Goal: Information Seeking & Learning: Check status

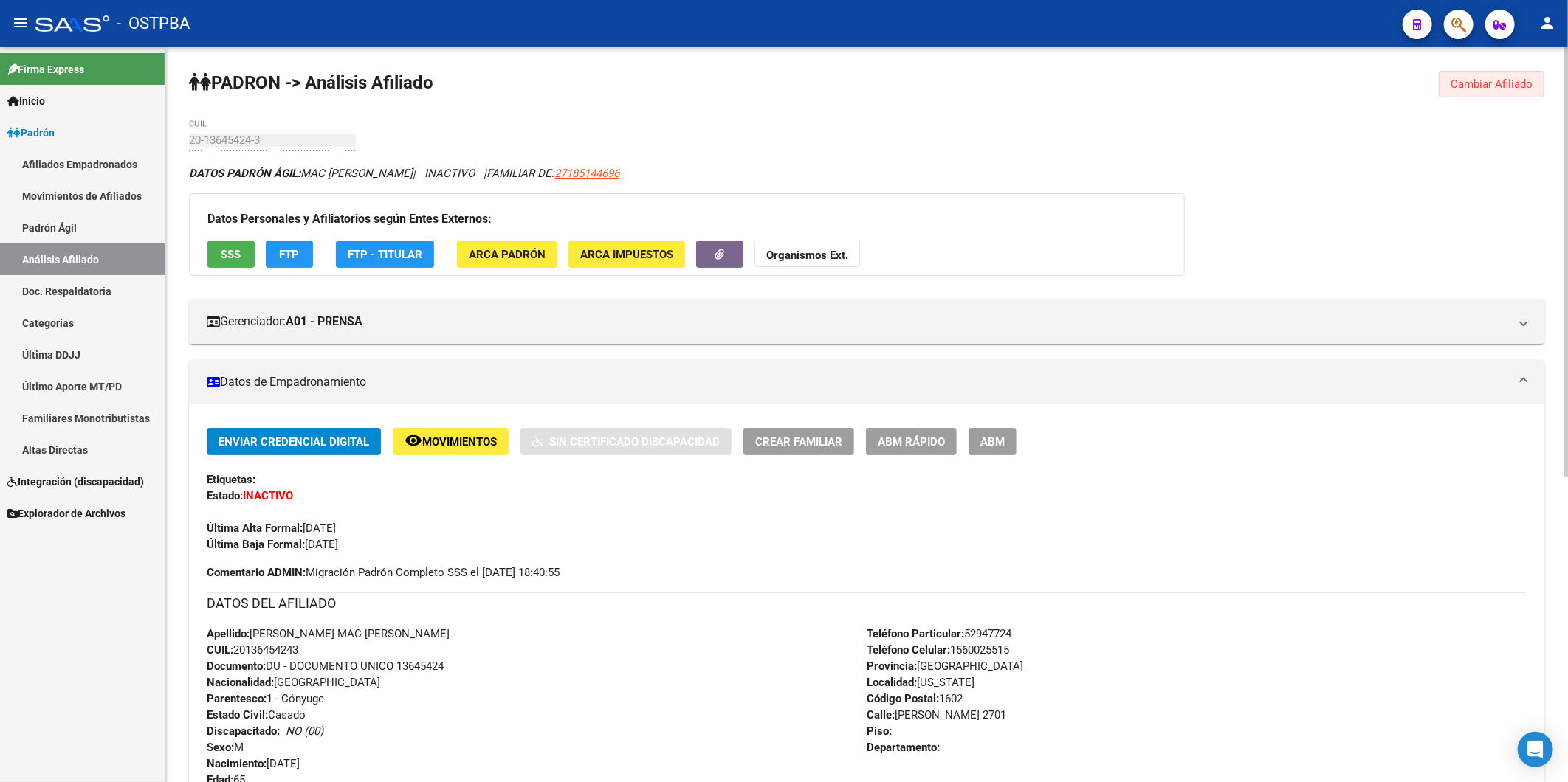
click at [1473, 85] on span "Cambiar Afiliado" at bounding box center [1491, 84] width 82 height 13
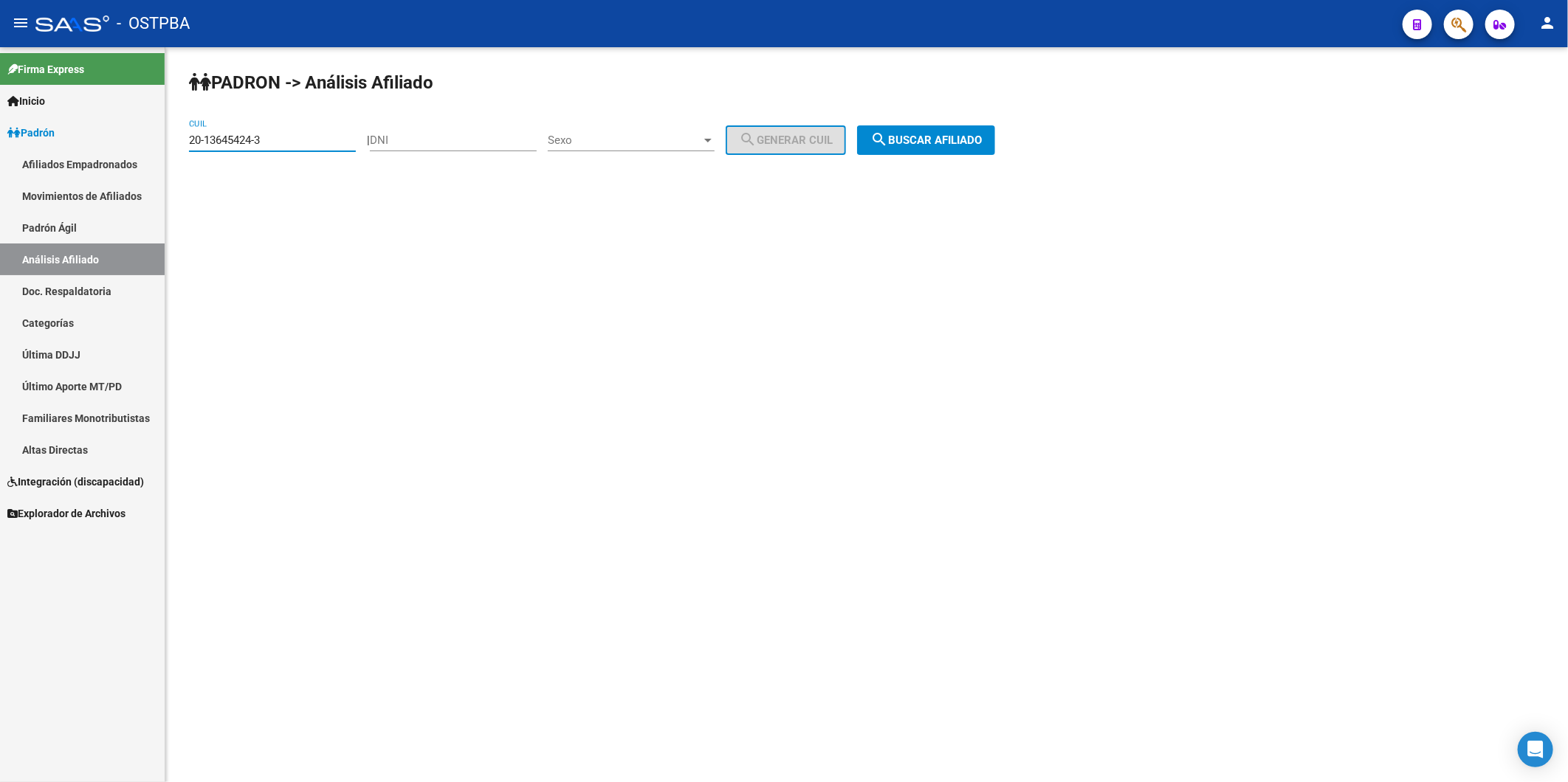
drag, startPoint x: 282, startPoint y: 145, endPoint x: 158, endPoint y: 149, distance: 124.1
click at [158, 149] on mat-sidenav-container "Firma Express Inicio Calendario SSS Instructivos Contacto OS Padrón Afiliados E…" at bounding box center [784, 414] width 1568 height 735
click at [424, 145] on input "DNI" at bounding box center [453, 140] width 166 height 13
type input "38012535"
click at [712, 141] on div at bounding box center [707, 141] width 7 height 4
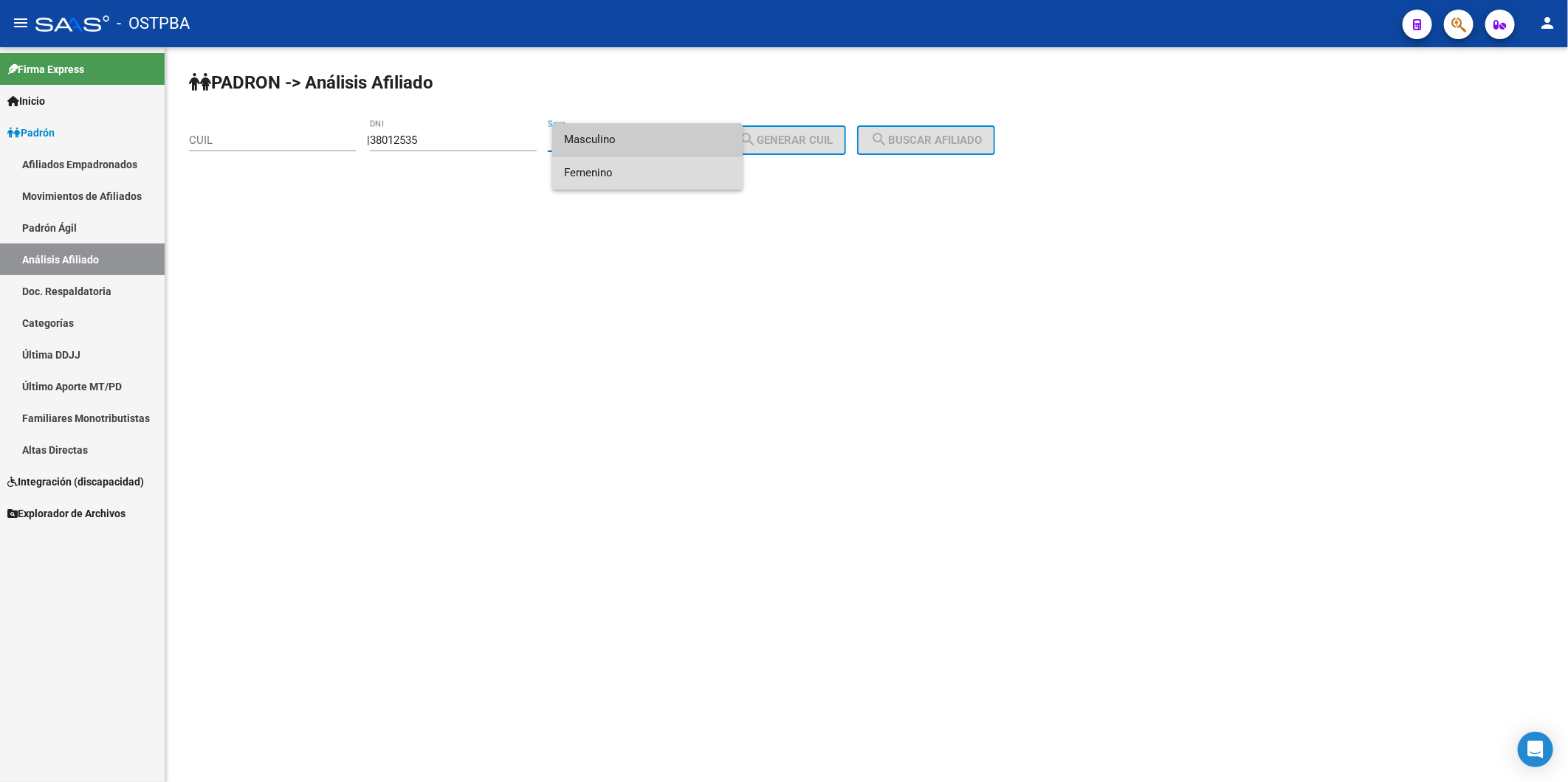
click at [646, 180] on span "Femenino" at bounding box center [647, 173] width 166 height 34
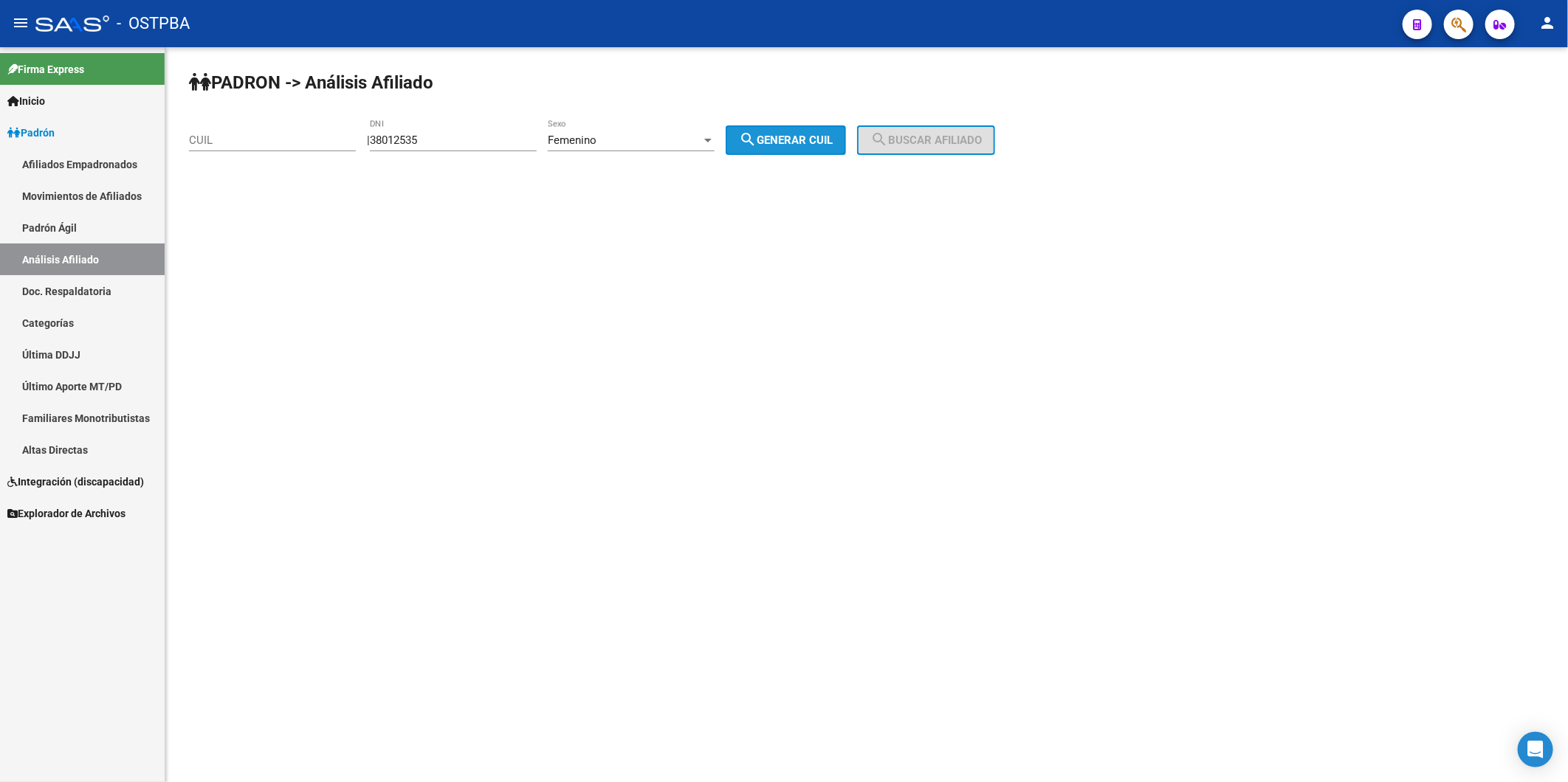
click at [800, 144] on span "search Generar CUIL" at bounding box center [786, 140] width 94 height 13
type input "27-38012535-3"
click at [929, 145] on span "search Buscar afiliado" at bounding box center [926, 140] width 112 height 13
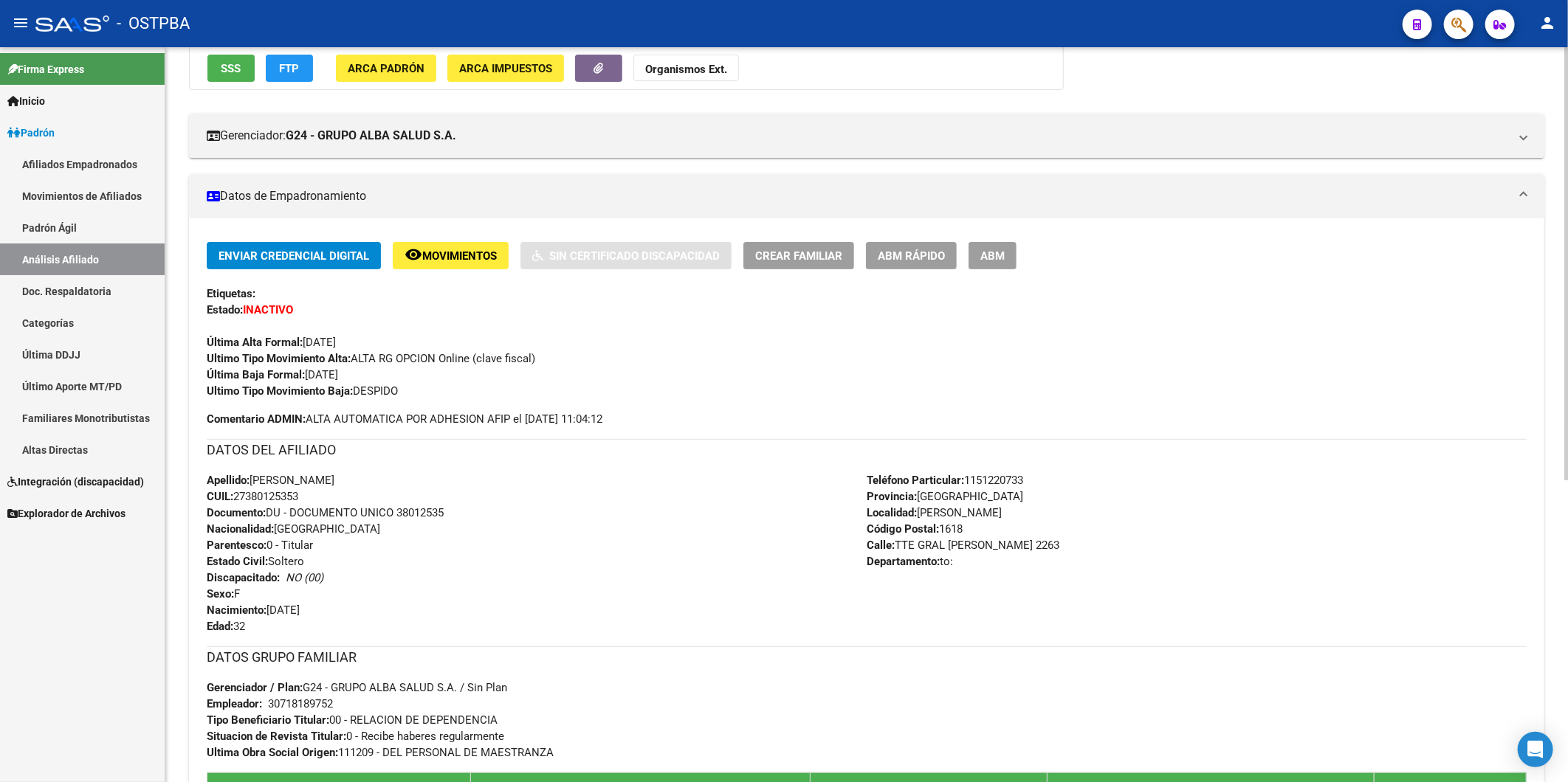
scroll to position [513, 0]
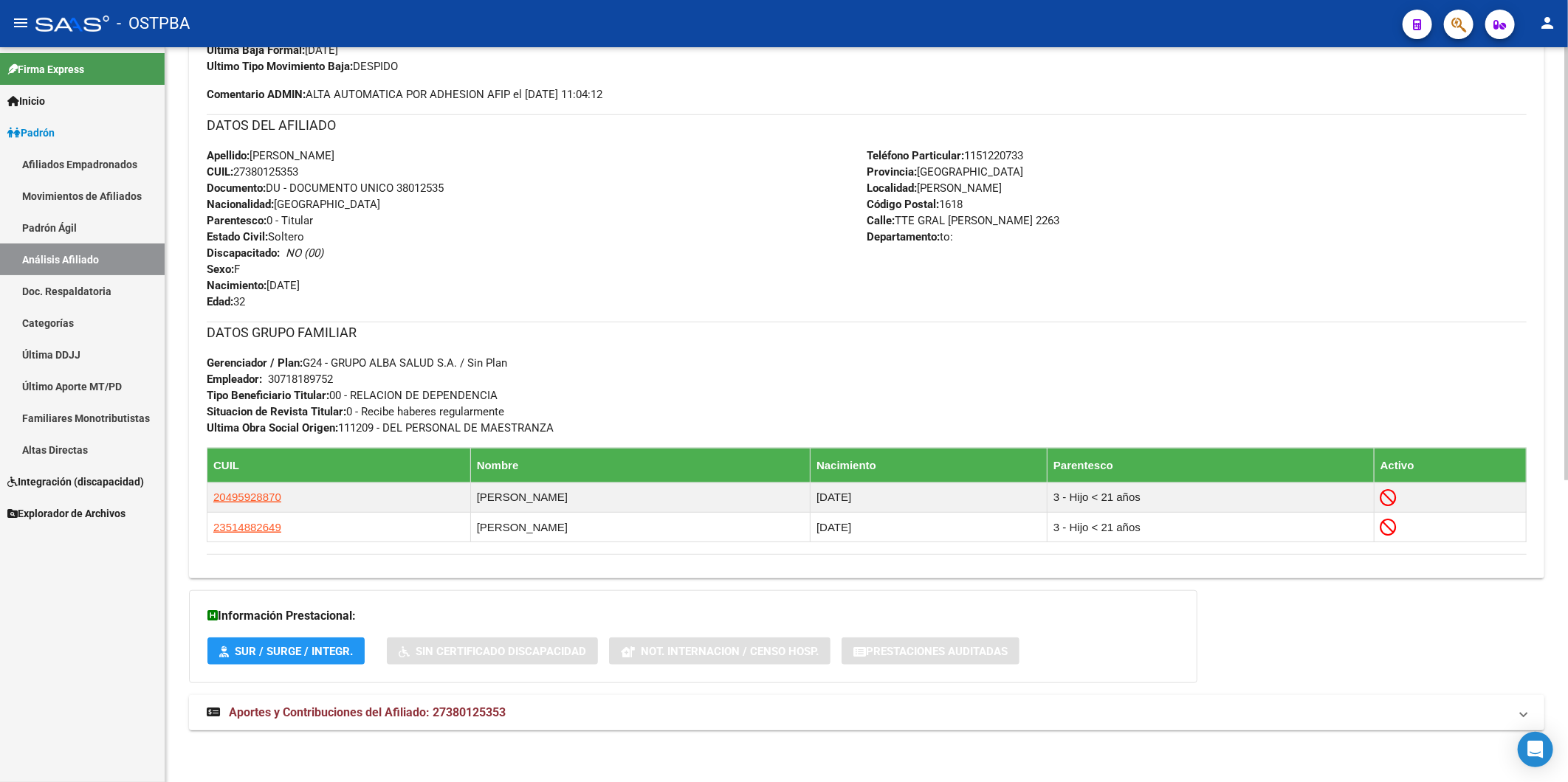
click at [471, 707] on span "Aportes y Contribuciones del Afiliado: 27380125353" at bounding box center [367, 712] width 277 height 14
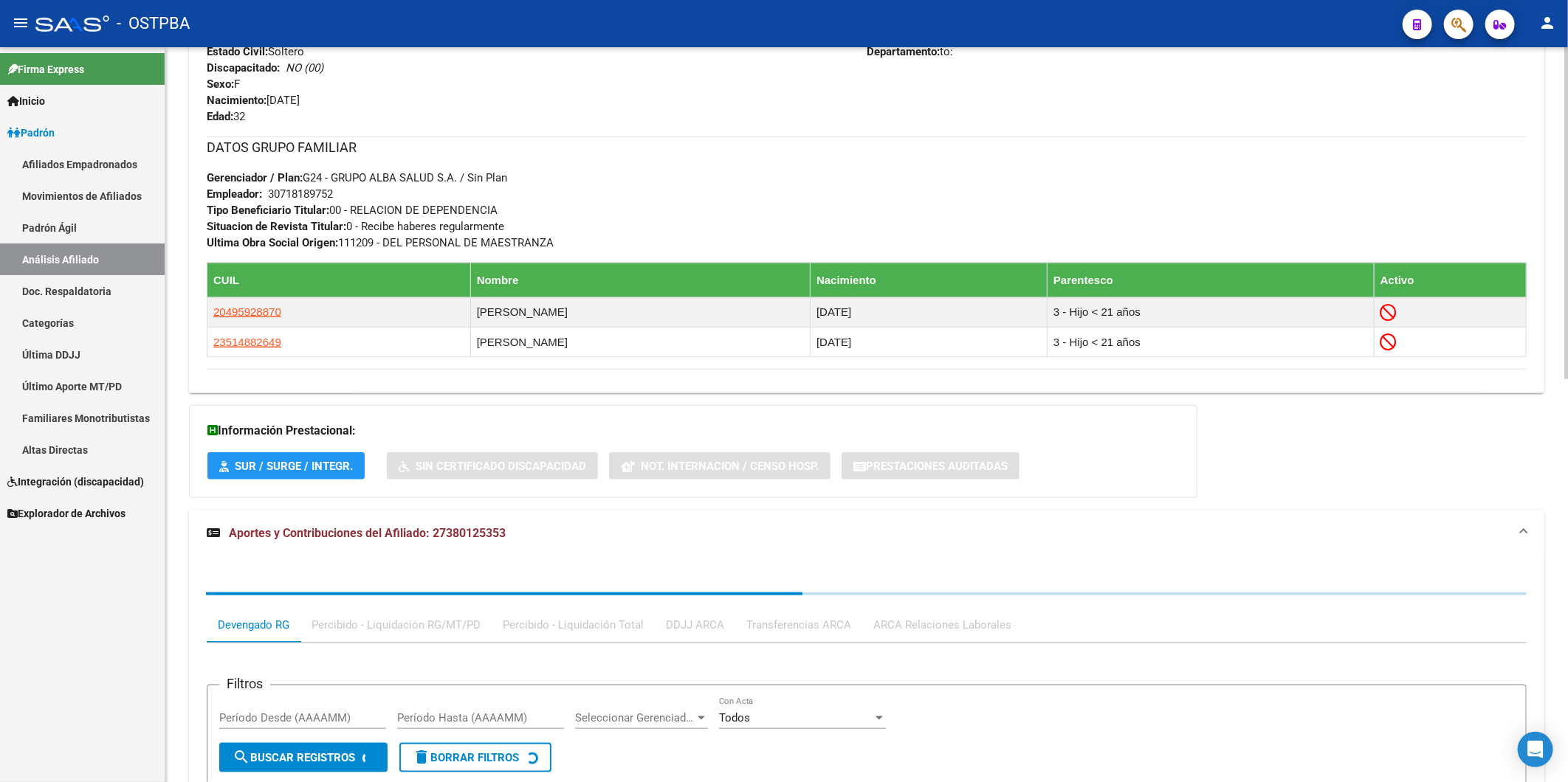
scroll to position [891, 0]
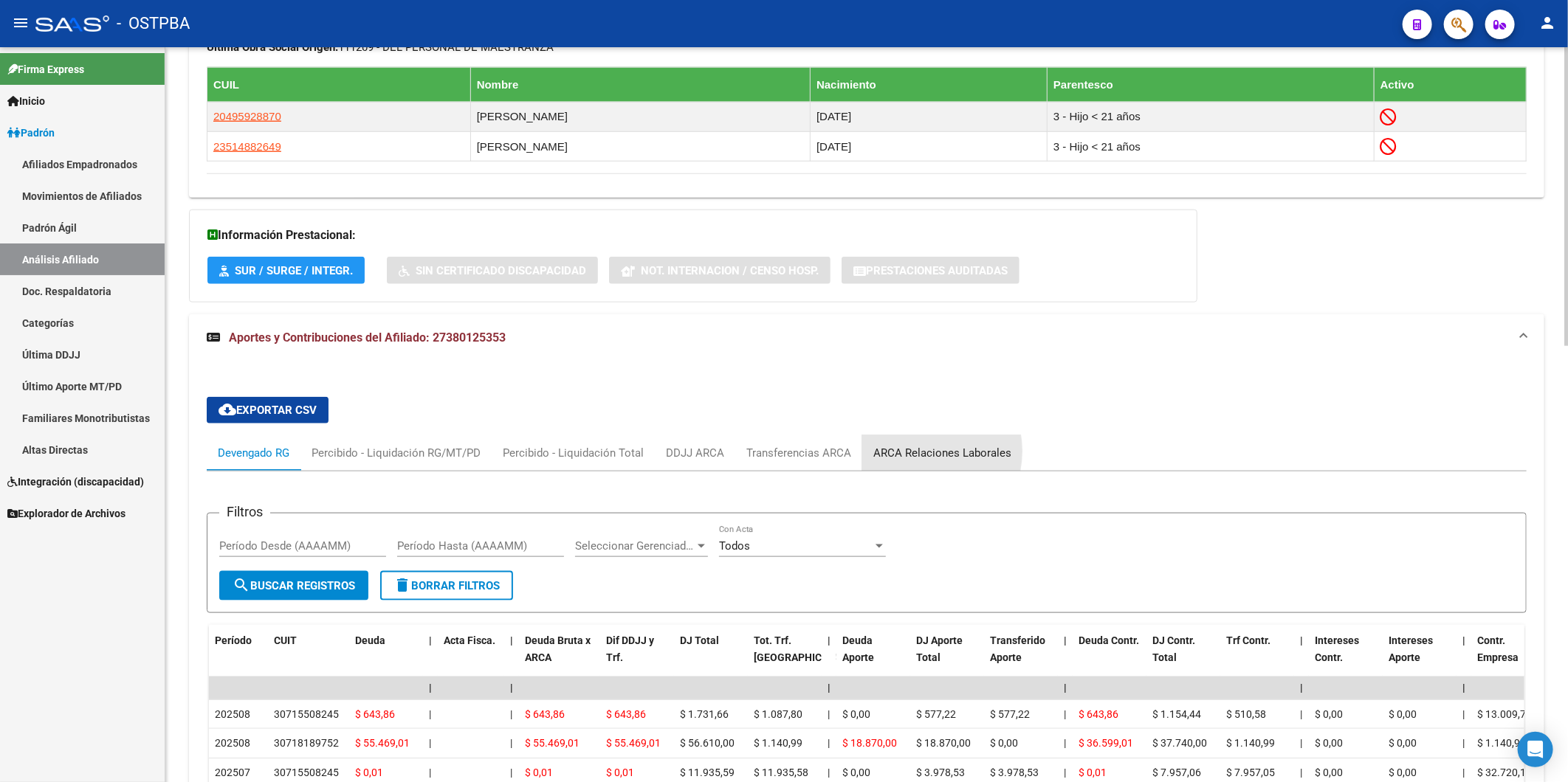
click at [914, 453] on div "ARCA Relaciones Laborales" at bounding box center [943, 453] width 138 height 16
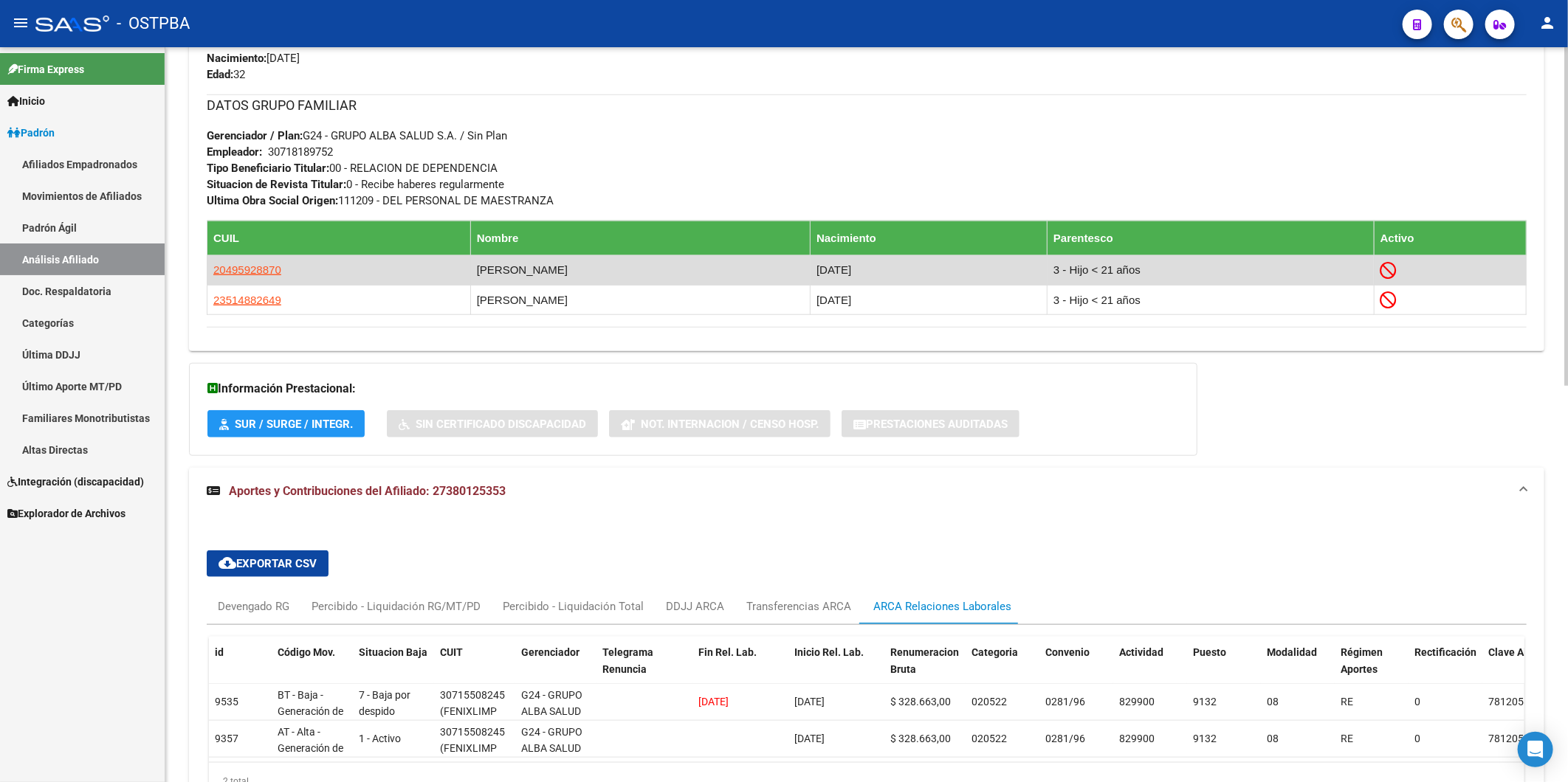
scroll to position [858, 0]
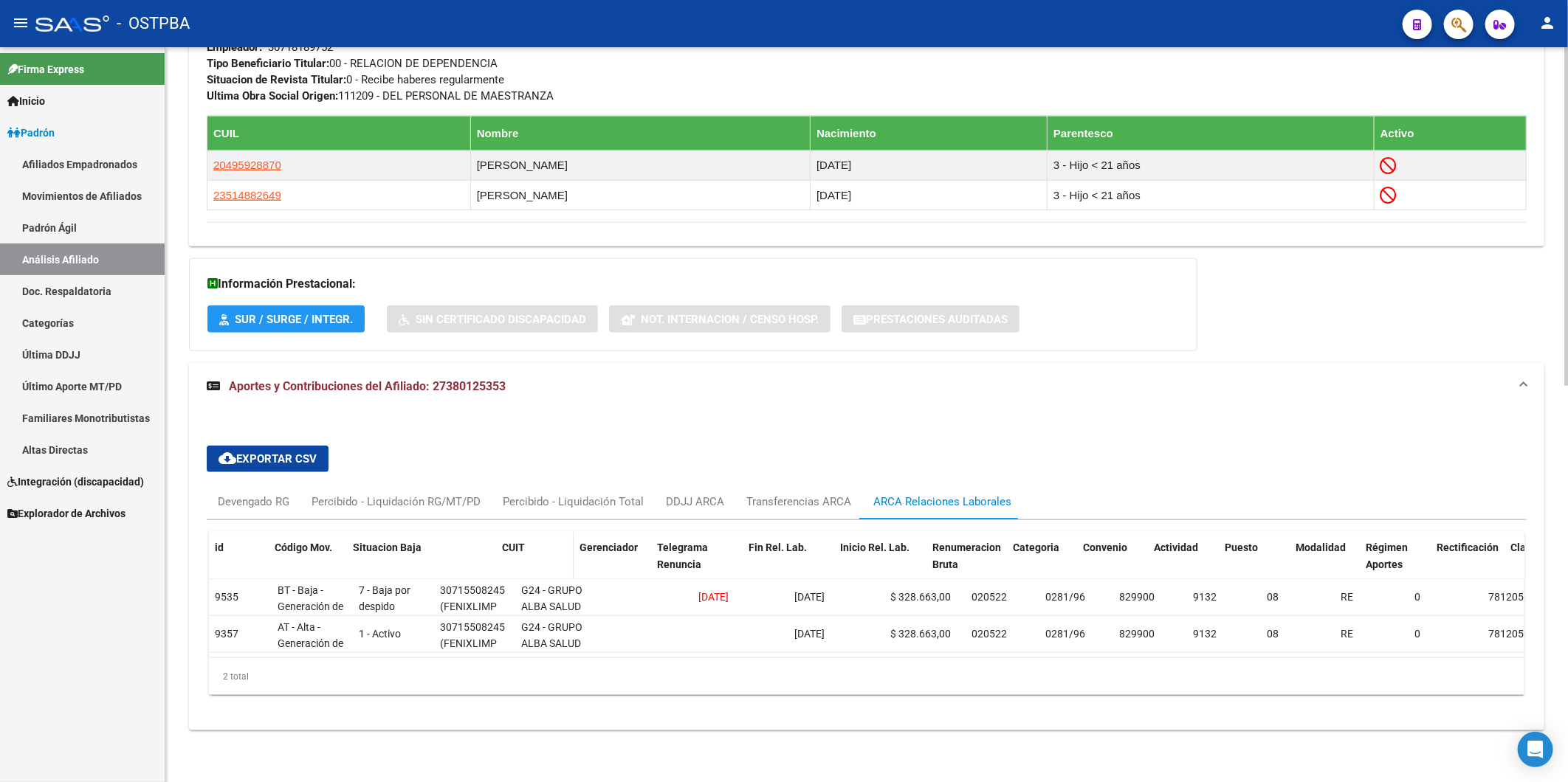
drag, startPoint x: 430, startPoint y: 520, endPoint x: 514, endPoint y: 528, distance: 84.4
click at [514, 532] on div "id Código Mov. Situacion Baja CUIT Gerenciador Telegrama Renuncia Fin Rel. Lab.…" at bounding box center [1126, 564] width 1835 height 65
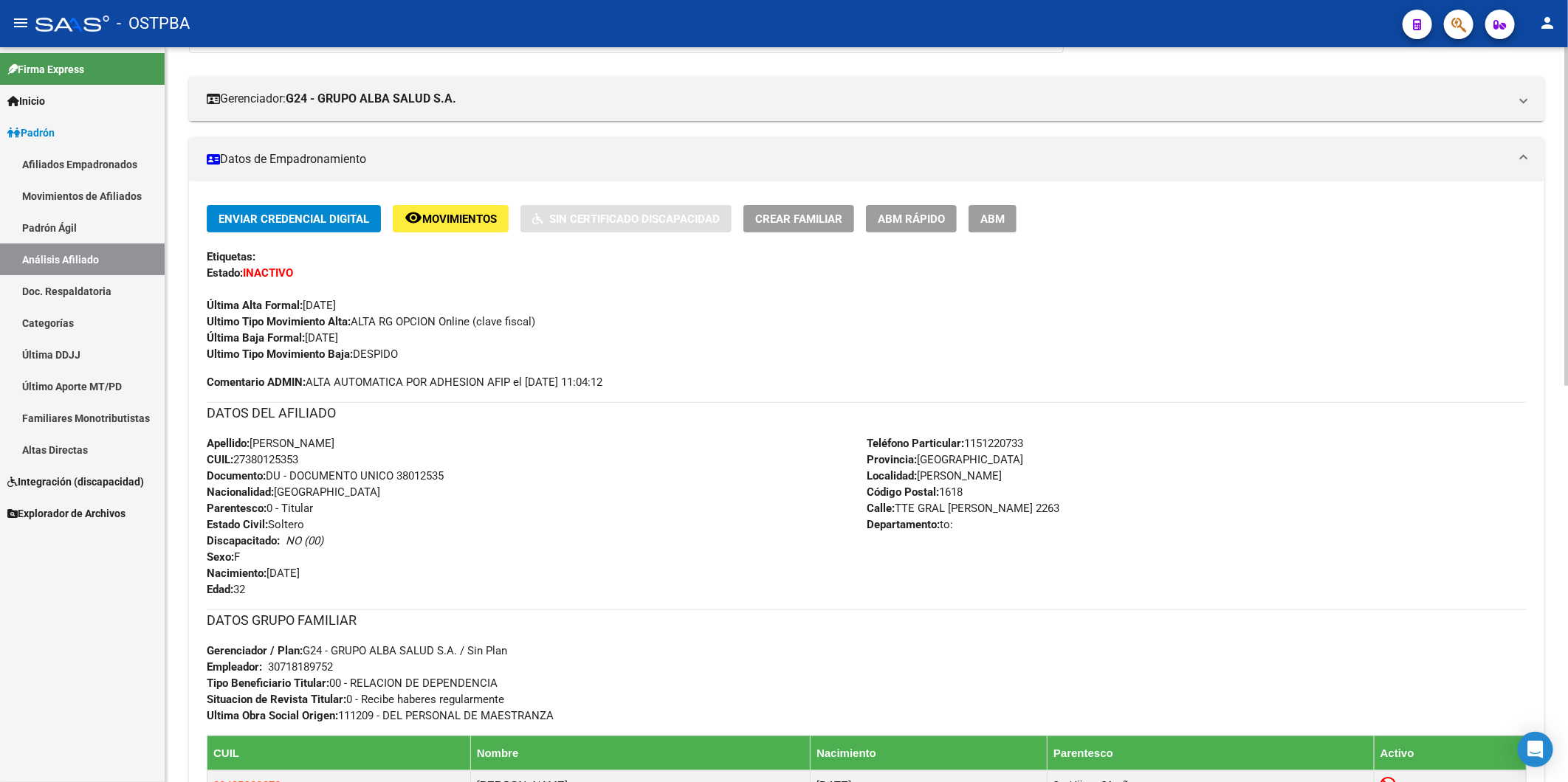
scroll to position [82, 0]
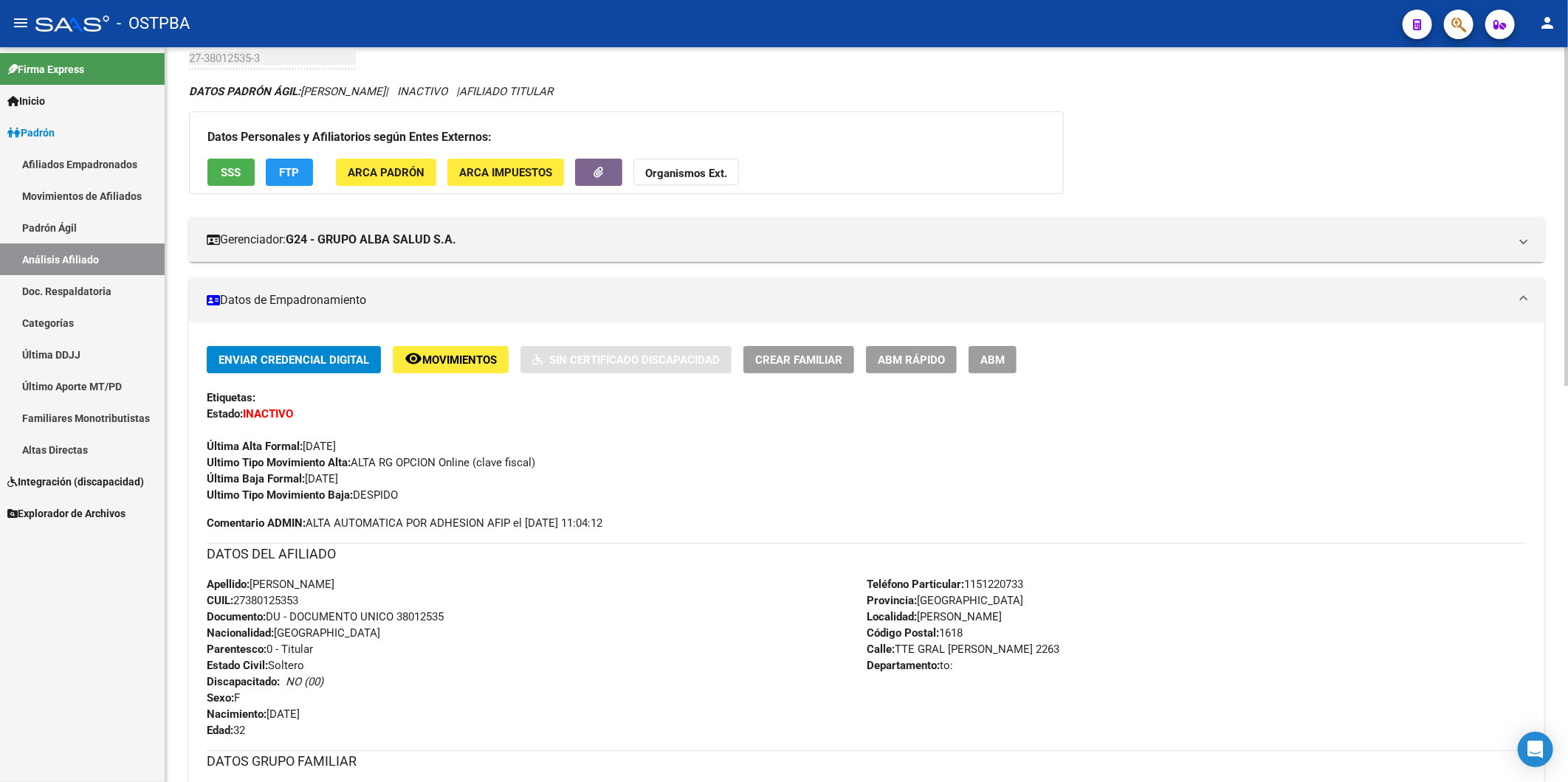
drag, startPoint x: 315, startPoint y: 602, endPoint x: 237, endPoint y: 598, distance: 78.1
click at [237, 598] on div "Apellido: [PERSON_NAME]: 27380125353 Documento: DU - DOCUMENTO UNICO 38012535 N…" at bounding box center [537, 658] width 660 height 162
copy span "27380125353"
click at [684, 173] on strong "Organismos Ext." at bounding box center [686, 173] width 82 height 13
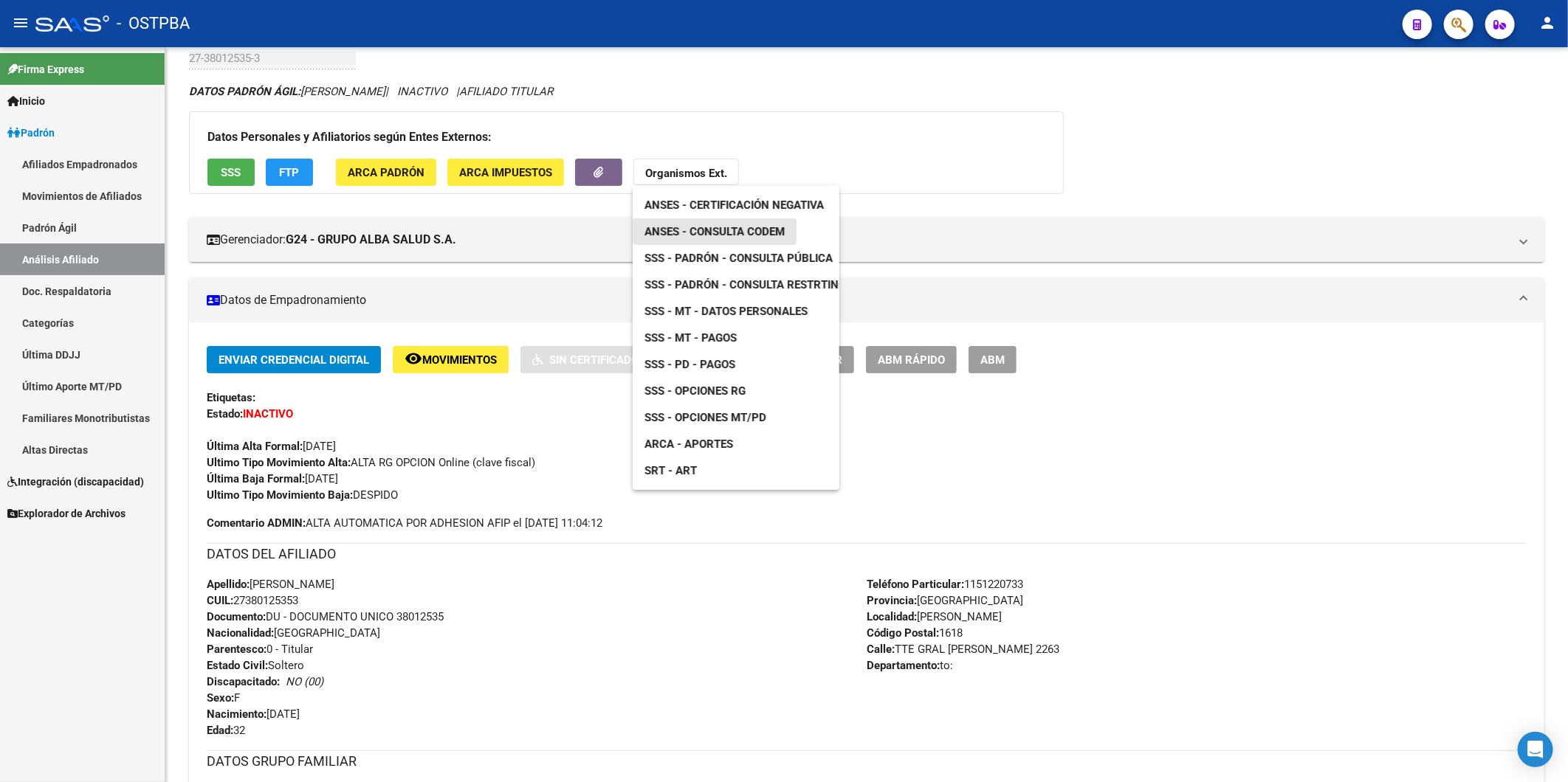
click at [743, 229] on span "ANSES - Consulta CODEM" at bounding box center [714, 231] width 140 height 13
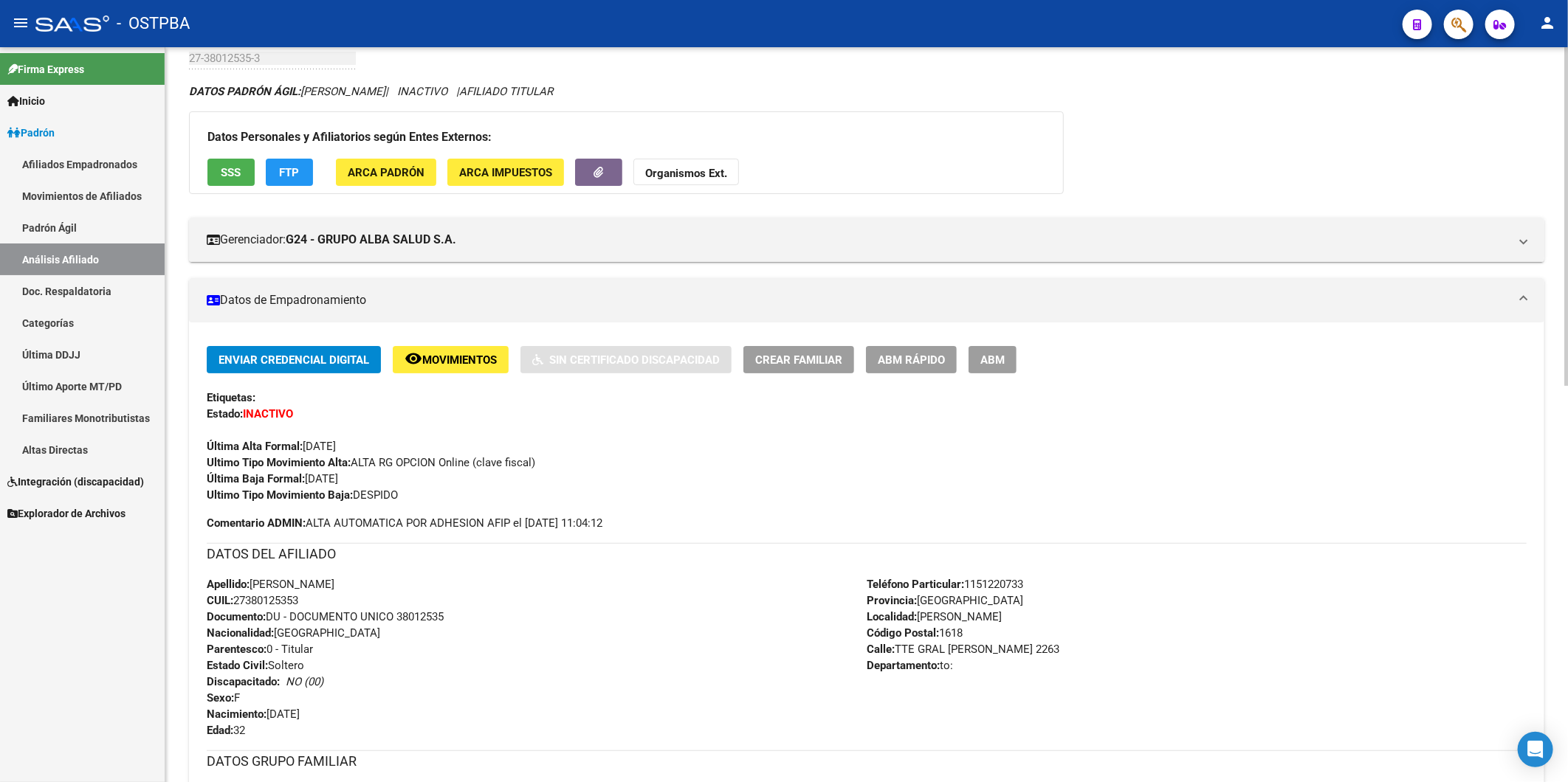
click at [701, 171] on strong "Organismos Ext." at bounding box center [686, 173] width 82 height 13
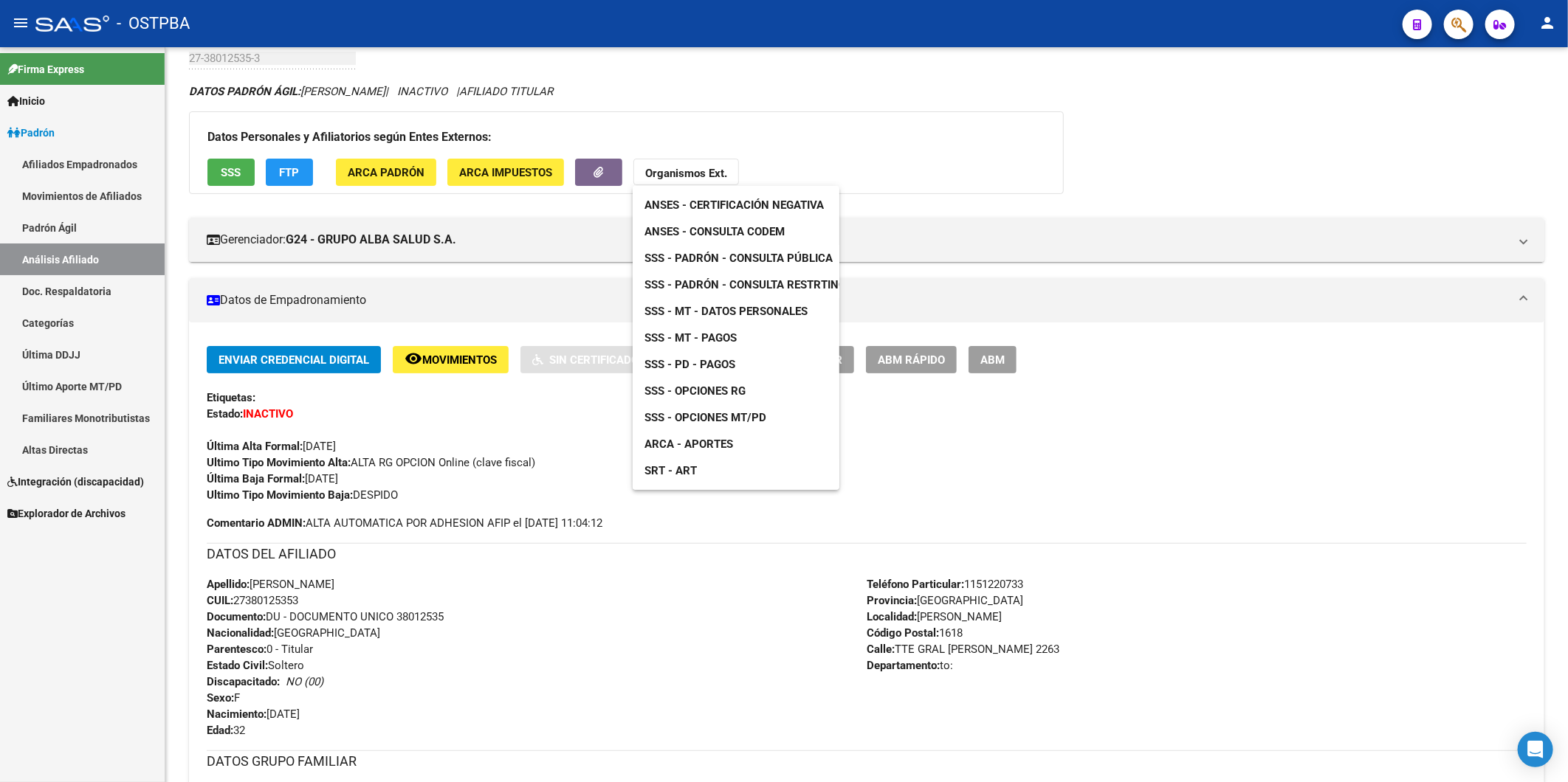
click at [549, 608] on div at bounding box center [784, 391] width 1568 height 782
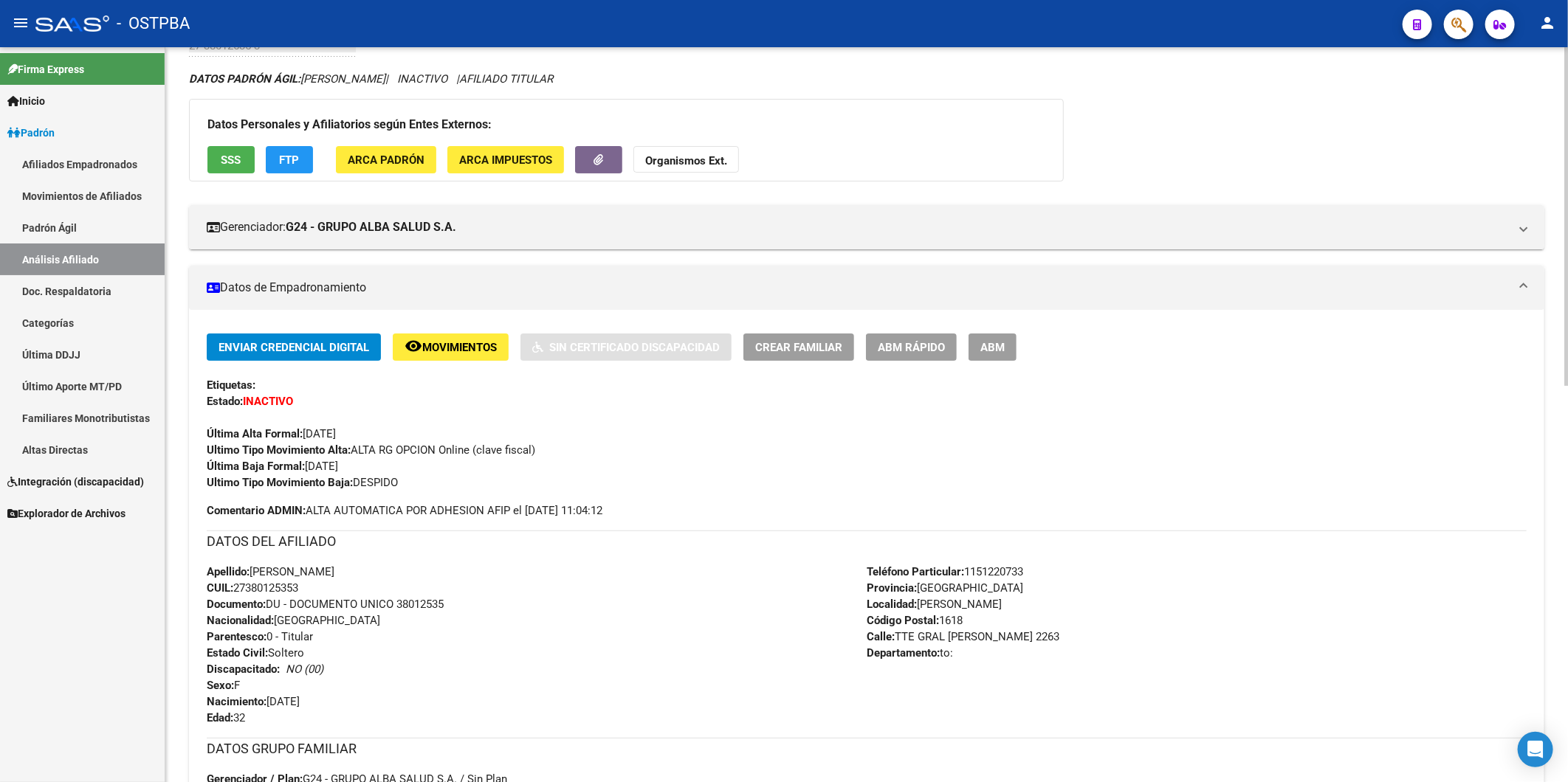
scroll to position [0, 0]
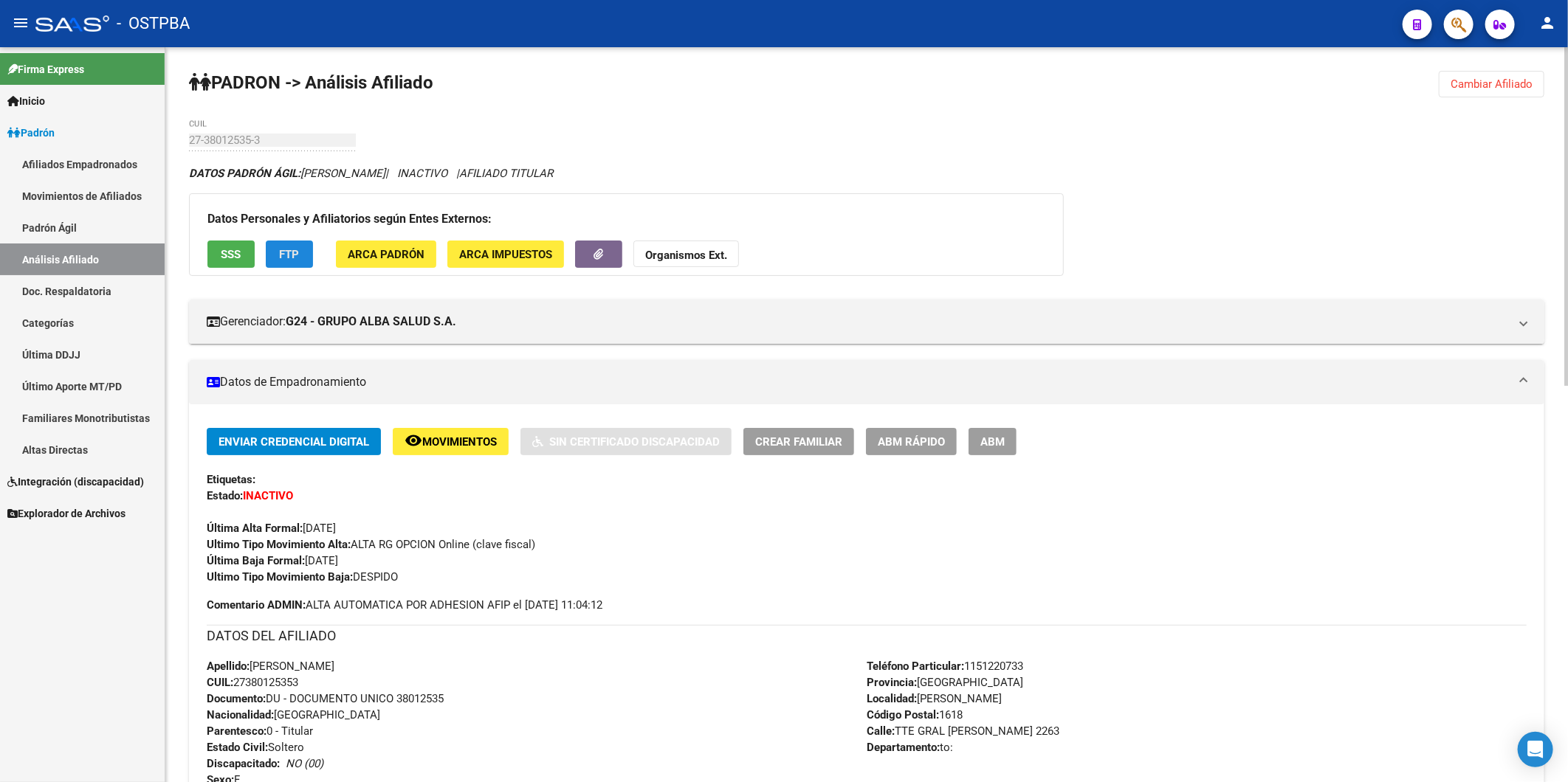
click at [298, 256] on span "FTP" at bounding box center [290, 254] width 20 height 13
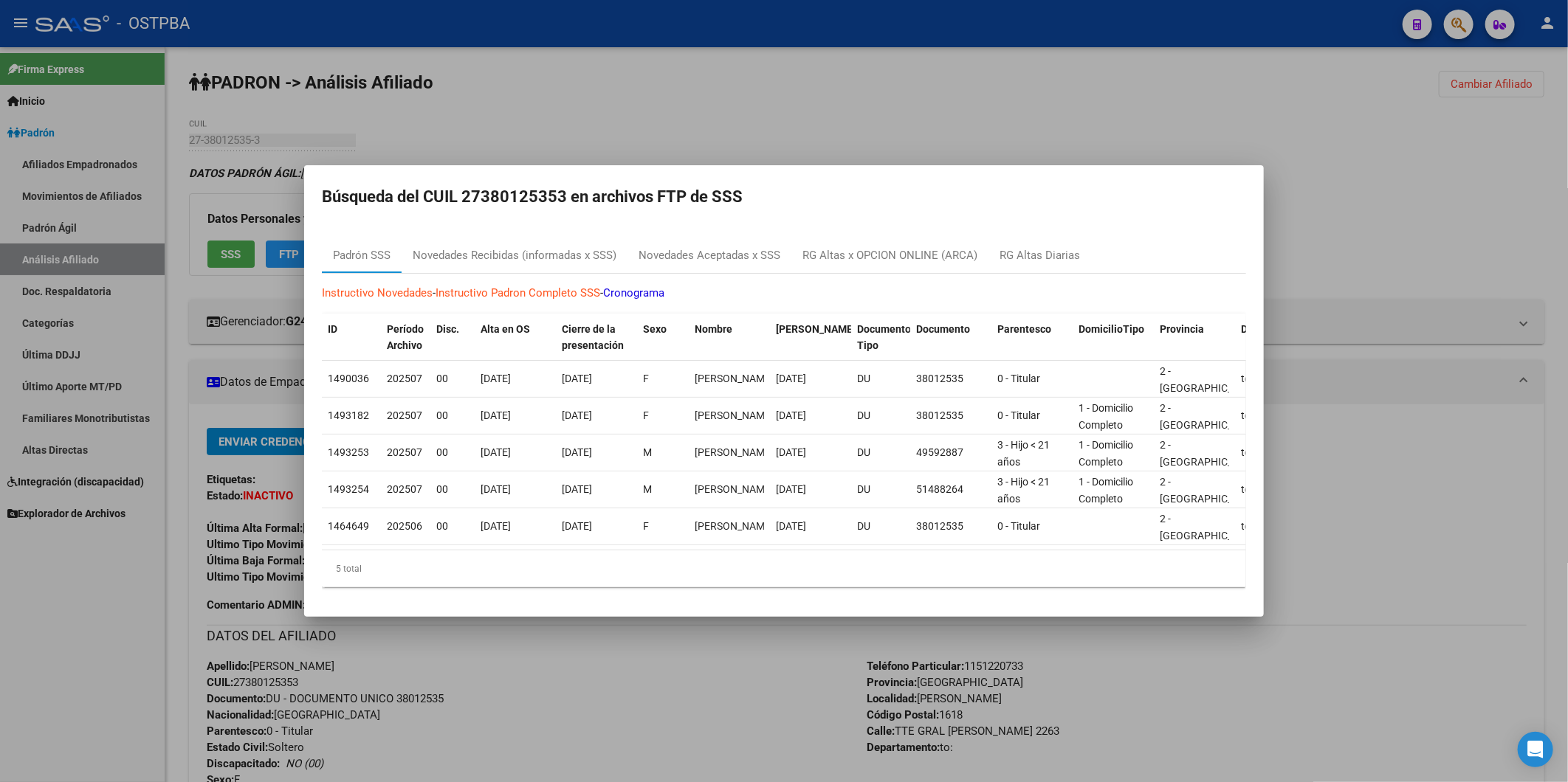
click at [231, 255] on div at bounding box center [784, 391] width 1568 height 782
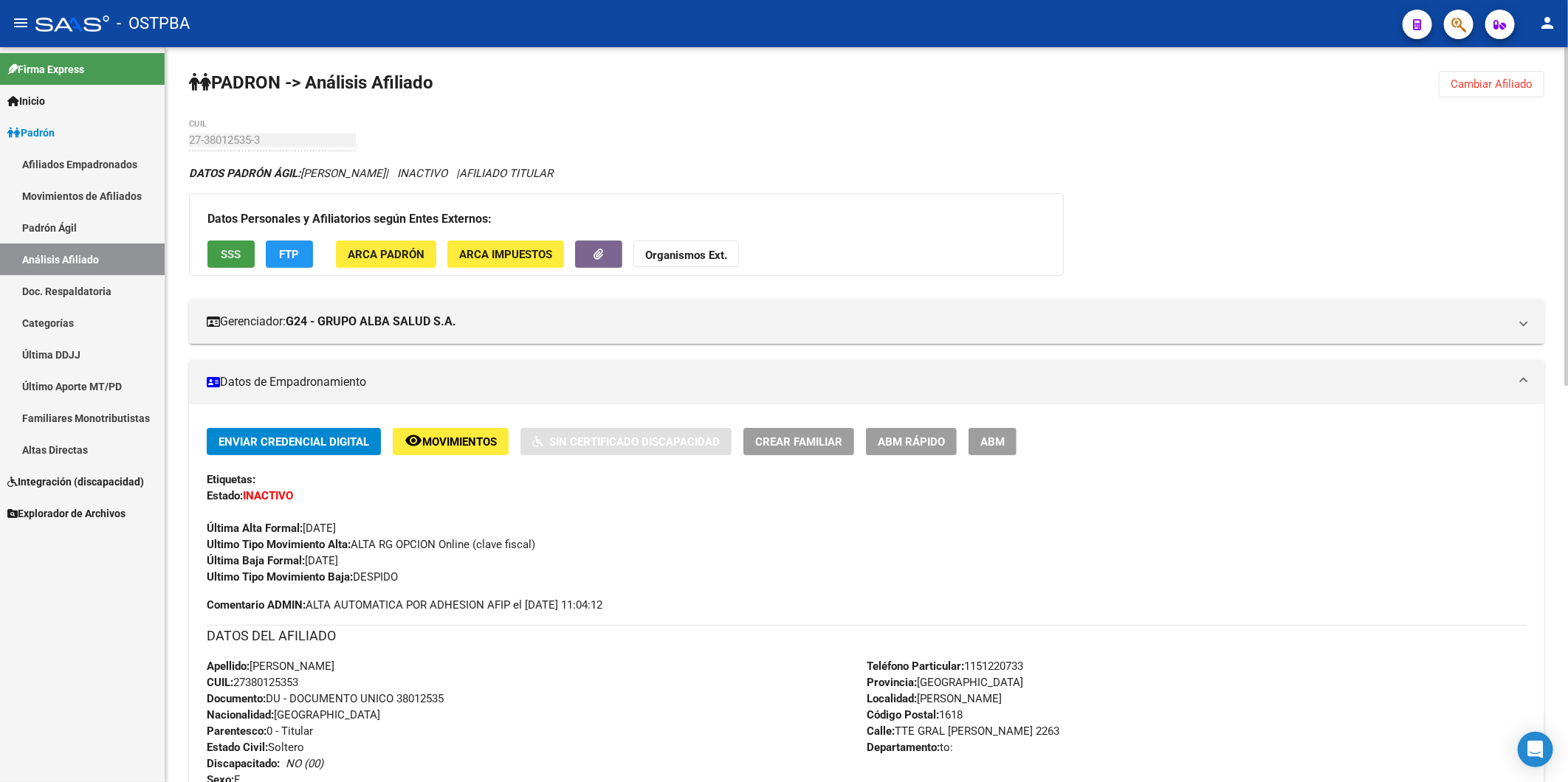
click at [231, 255] on span "SSS" at bounding box center [231, 254] width 20 height 13
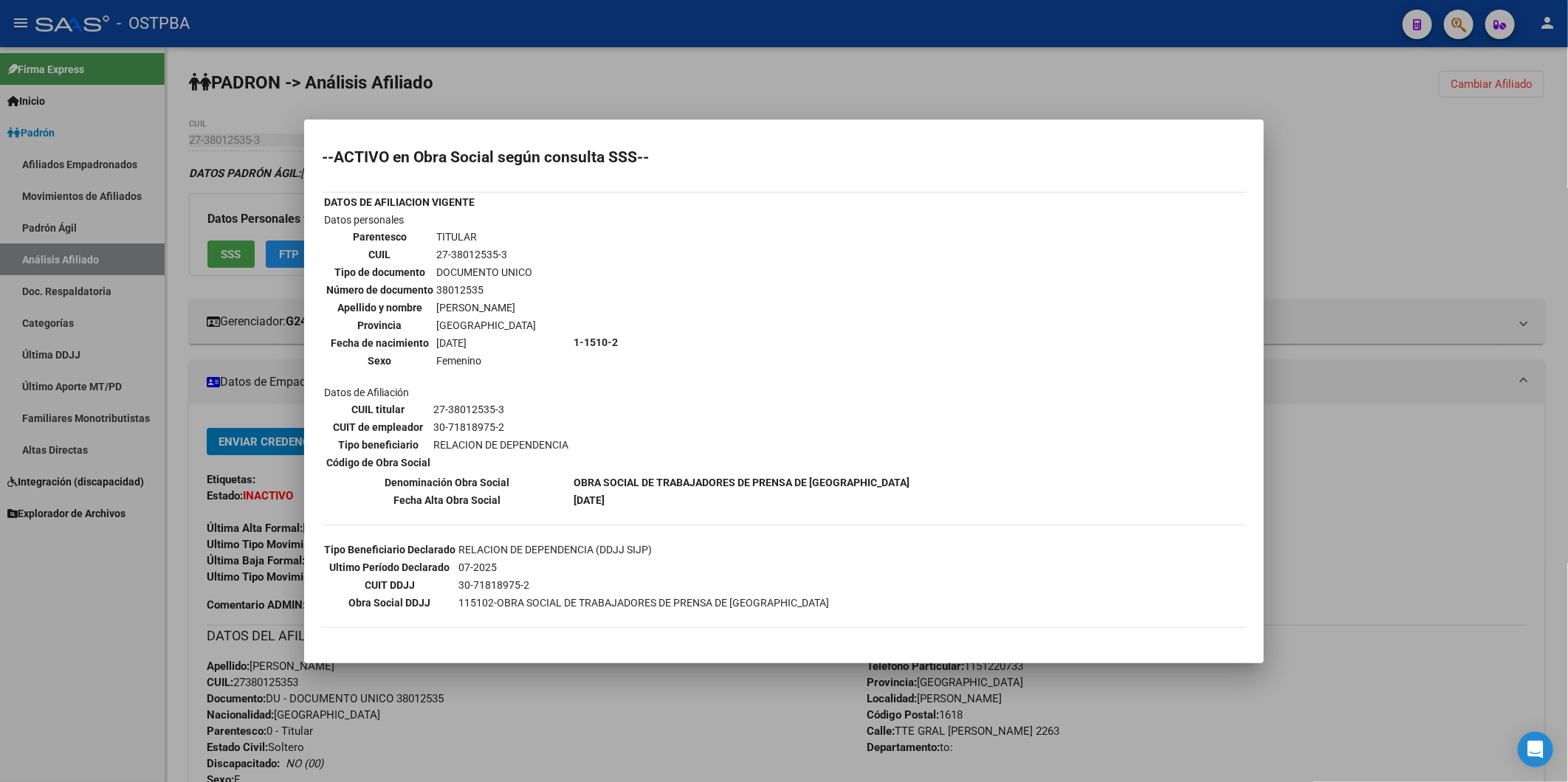
click at [1371, 224] on div at bounding box center [784, 391] width 1568 height 782
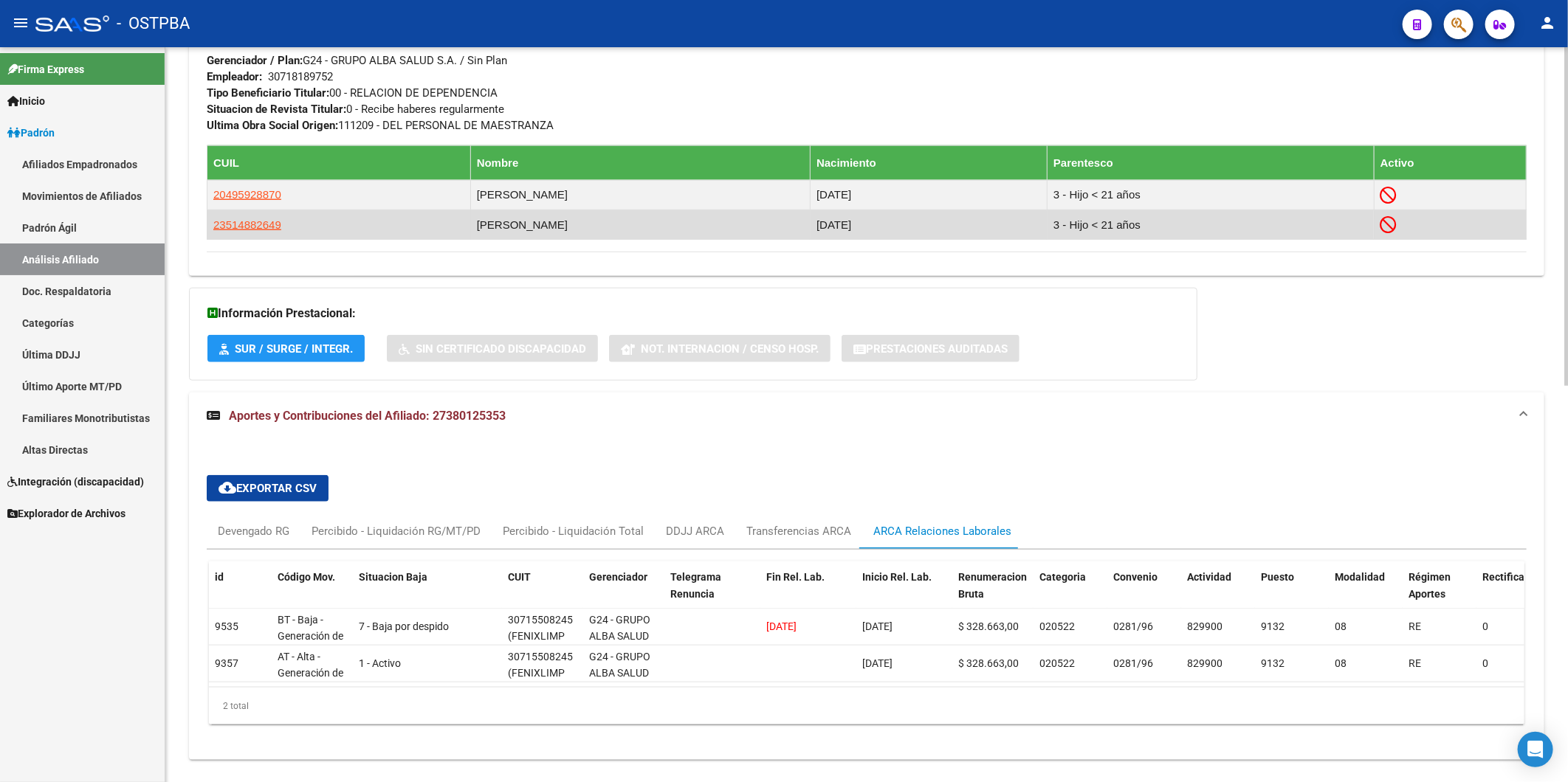
scroll to position [858, 0]
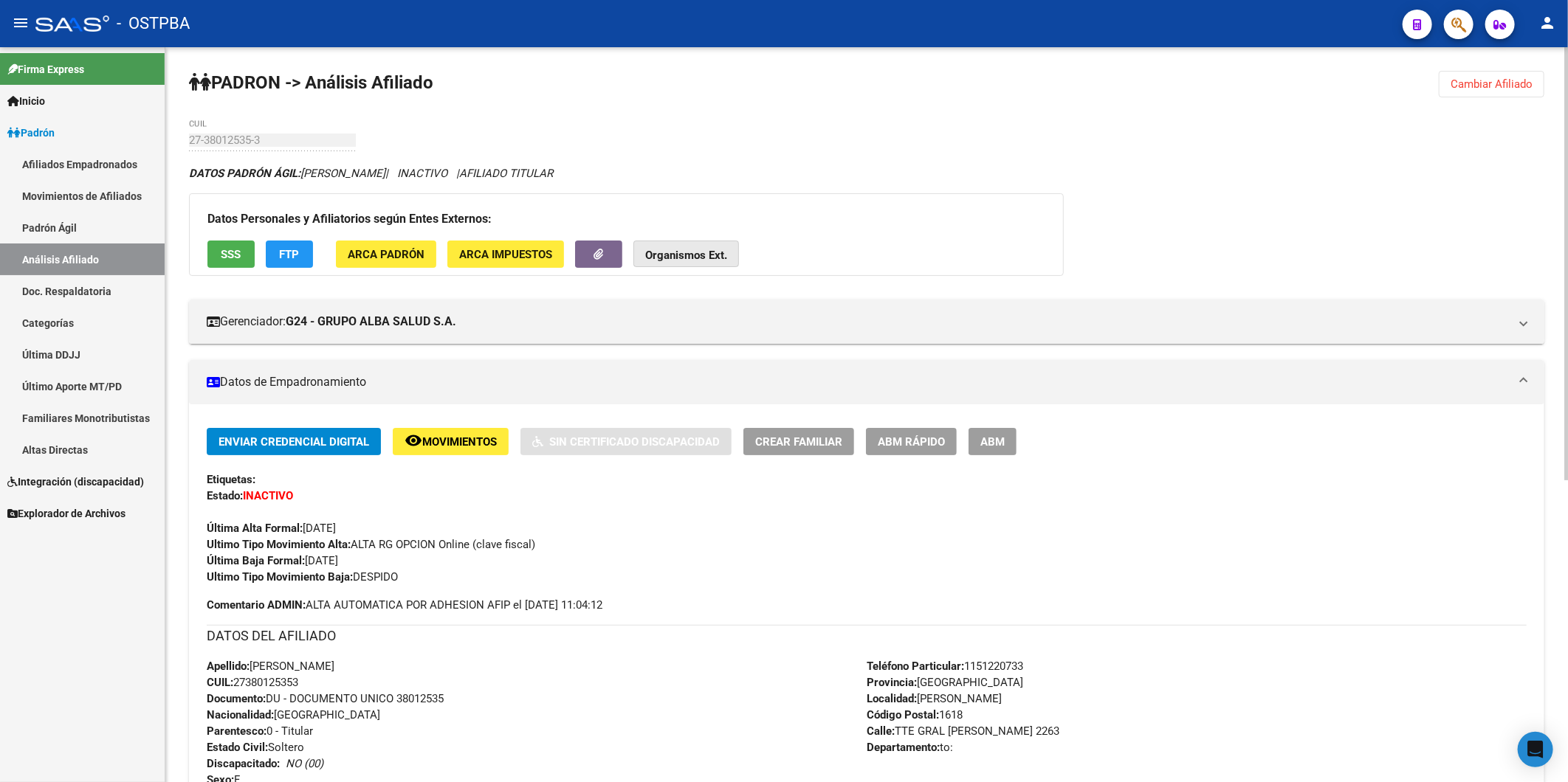
click at [700, 260] on strong "Organismos Ext." at bounding box center [686, 255] width 82 height 13
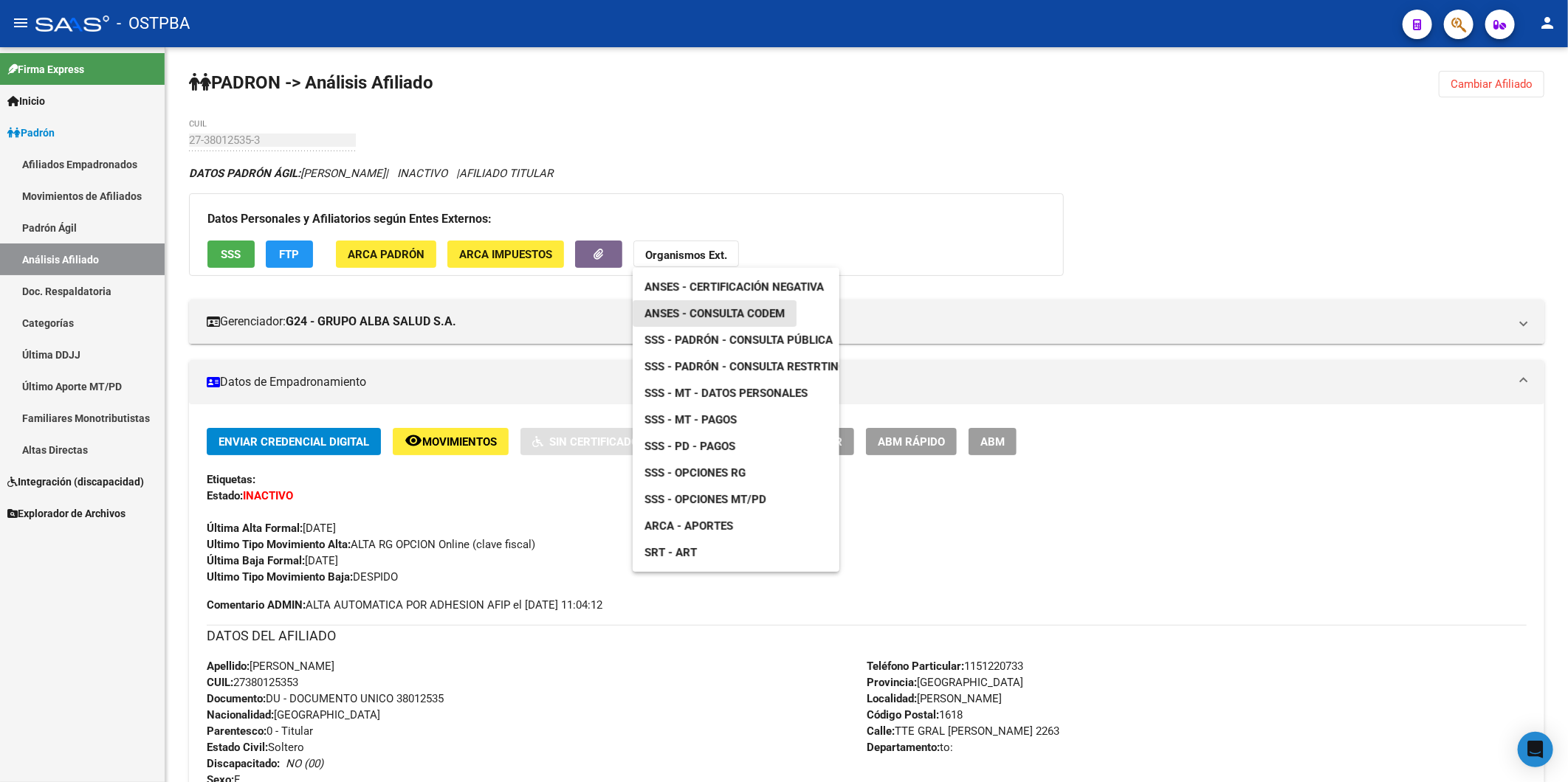
click at [707, 315] on span "ANSES - Consulta CODEM" at bounding box center [714, 313] width 140 height 13
